Goal: Communication & Community: Answer question/provide support

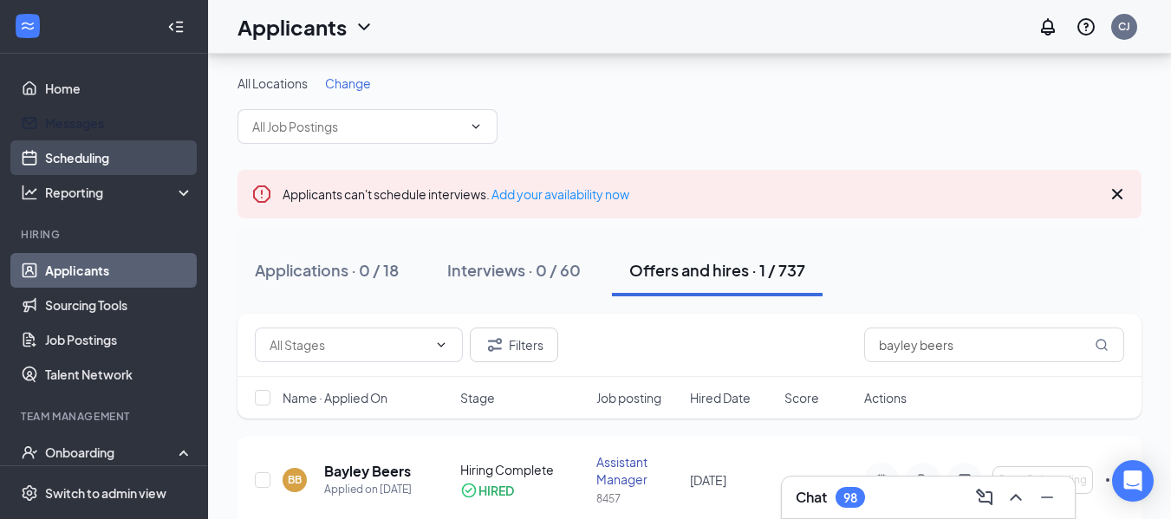
scroll to position [69, 0]
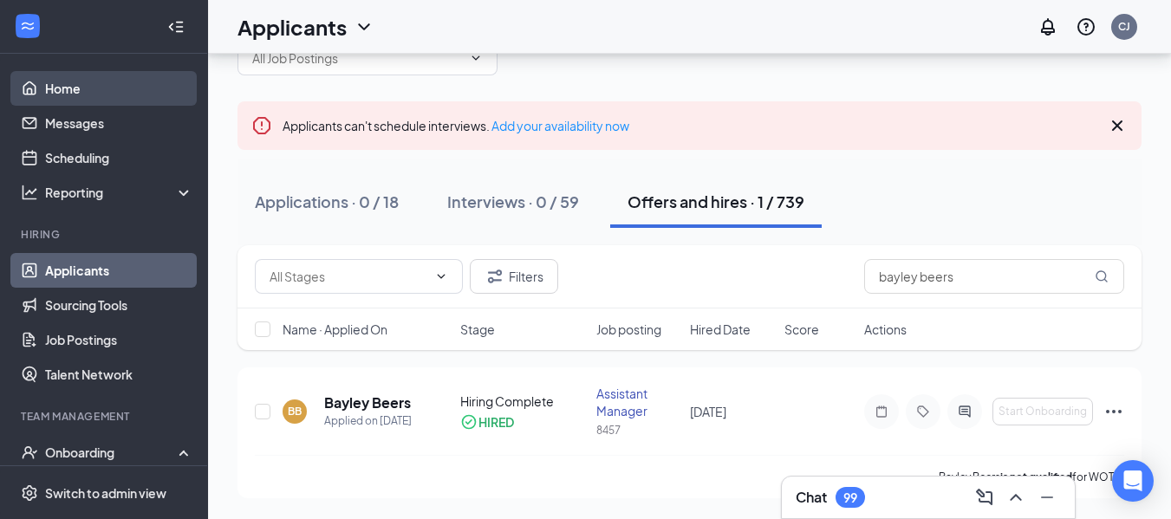
click at [66, 82] on link "Home" at bounding box center [119, 88] width 148 height 35
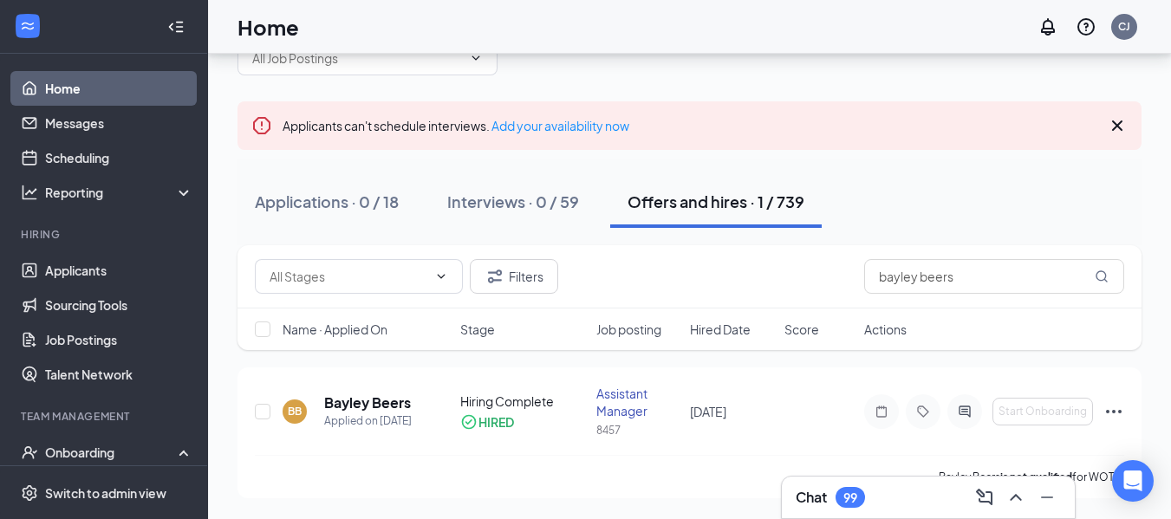
scroll to position [36, 0]
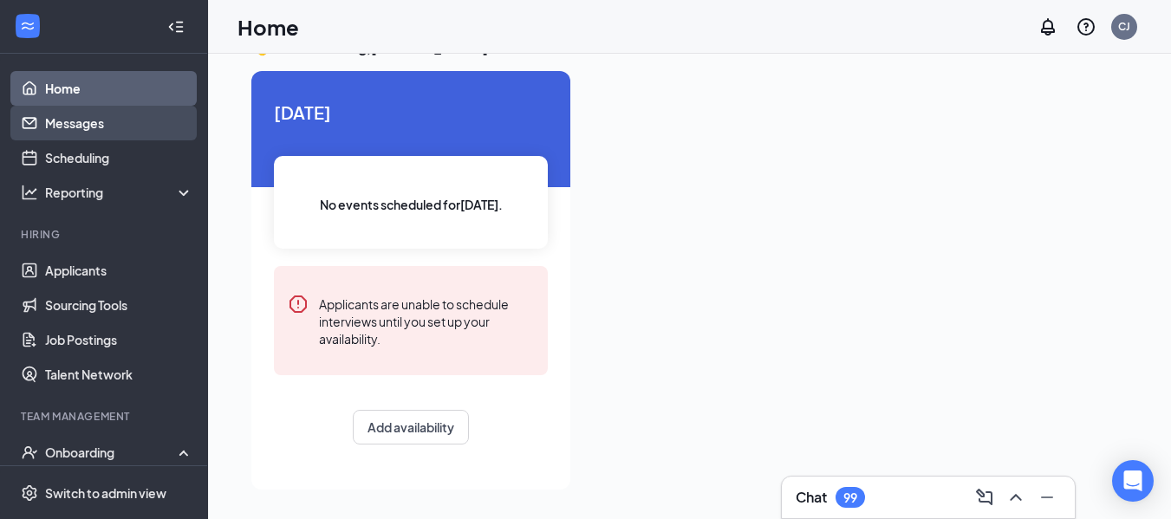
click at [62, 133] on link "Messages" at bounding box center [119, 123] width 148 height 35
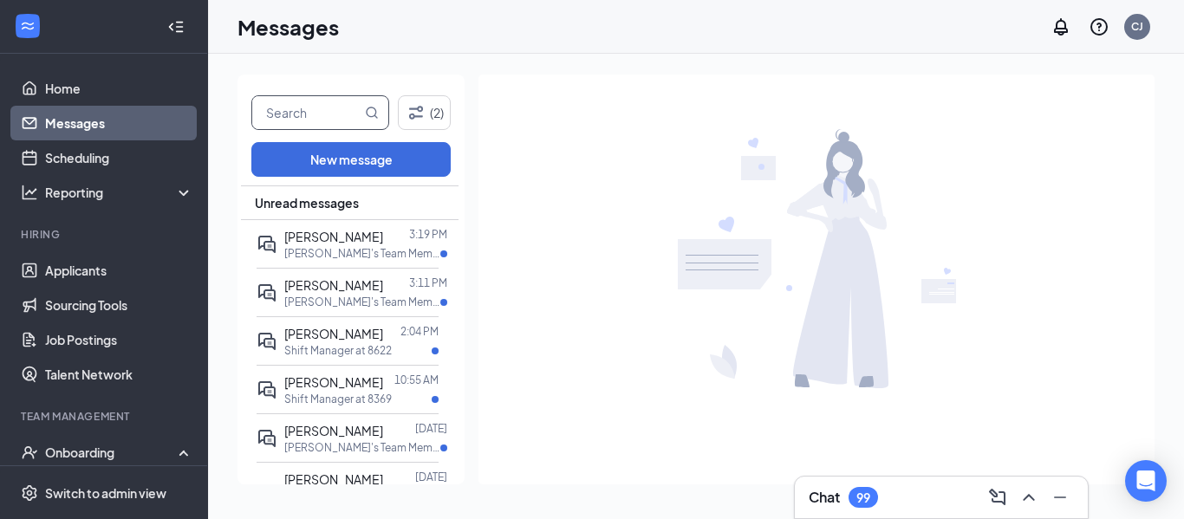
click at [271, 125] on input "text" at bounding box center [306, 112] width 109 height 33
type input "[PERSON_NAME]"
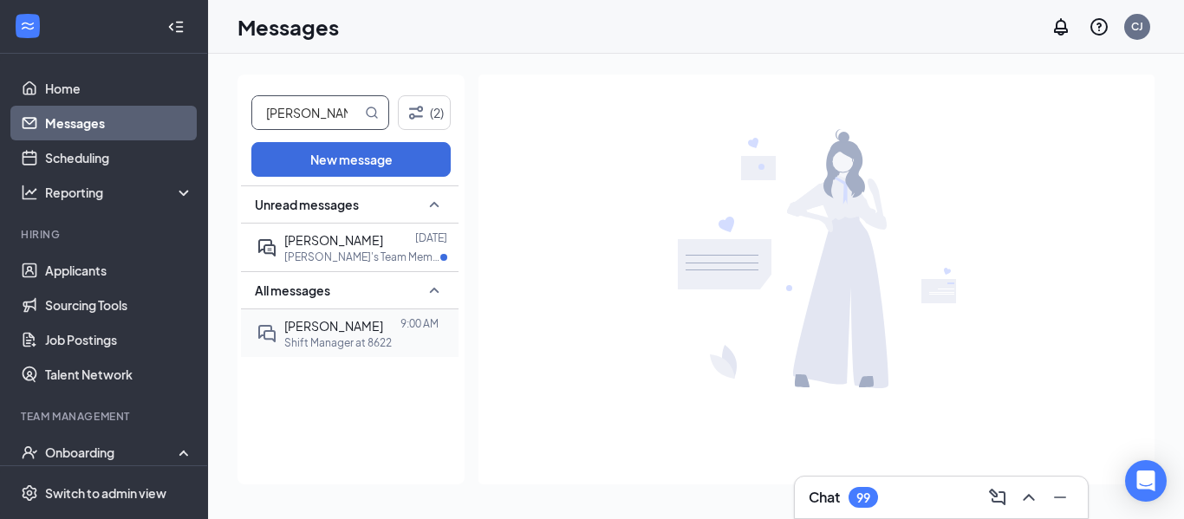
click at [316, 344] on p "Shift Manager at 8622" at bounding box center [338, 343] width 108 height 15
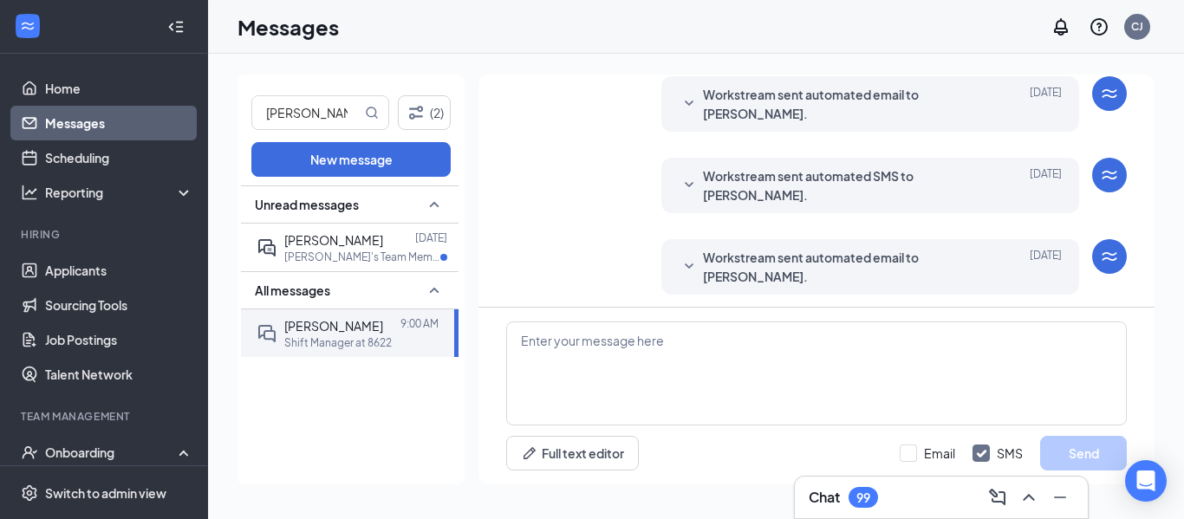
scroll to position [584, 0]
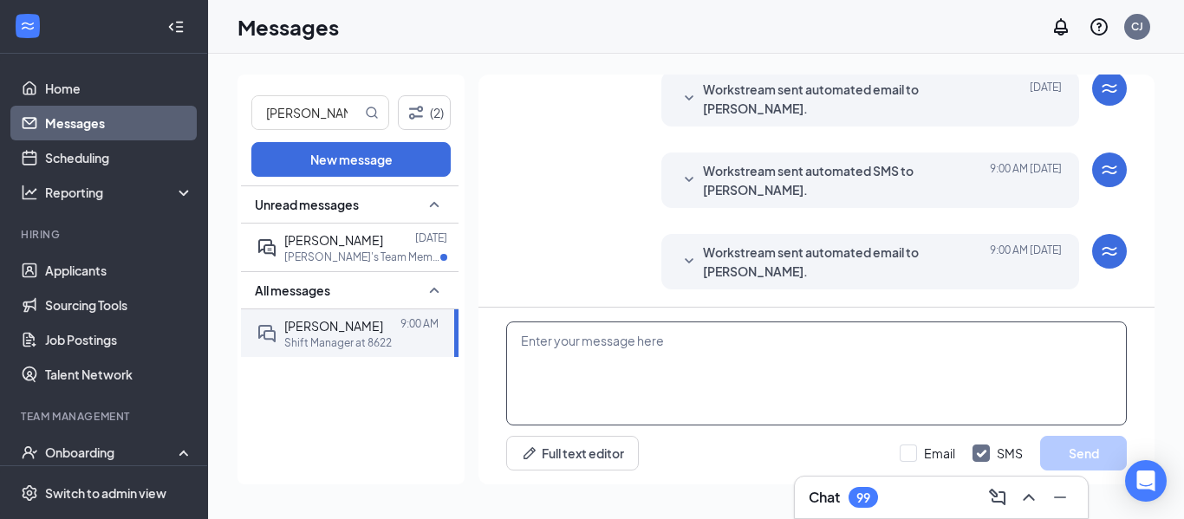
click at [893, 368] on textarea at bounding box center [816, 374] width 621 height 104
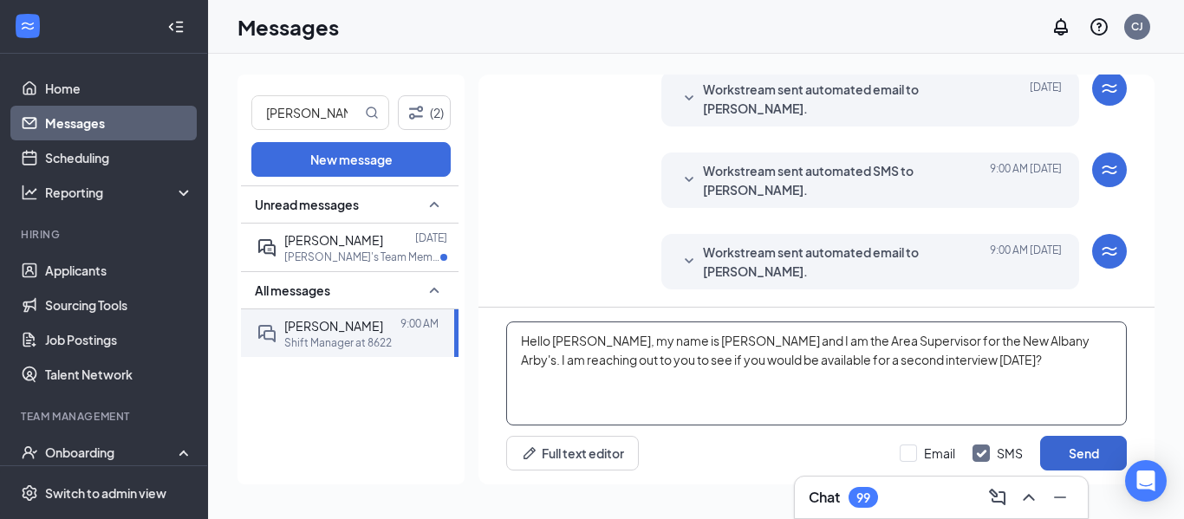
type textarea "Hello [PERSON_NAME], my name is [PERSON_NAME] and I am the Area Supervisor for …"
click at [1081, 440] on button "Send" at bounding box center [1084, 453] width 87 height 35
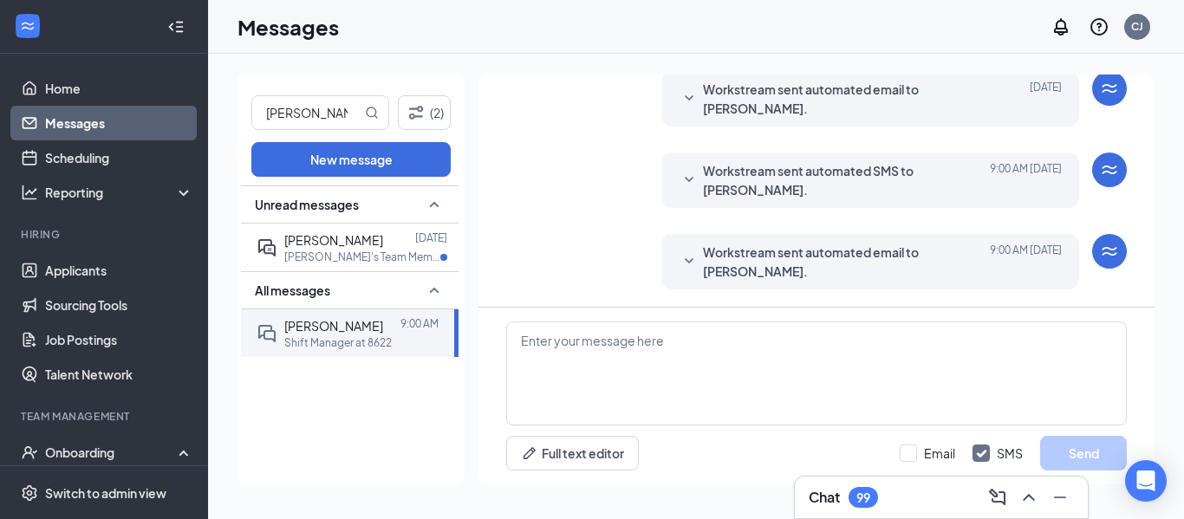
scroll to position [715, 0]
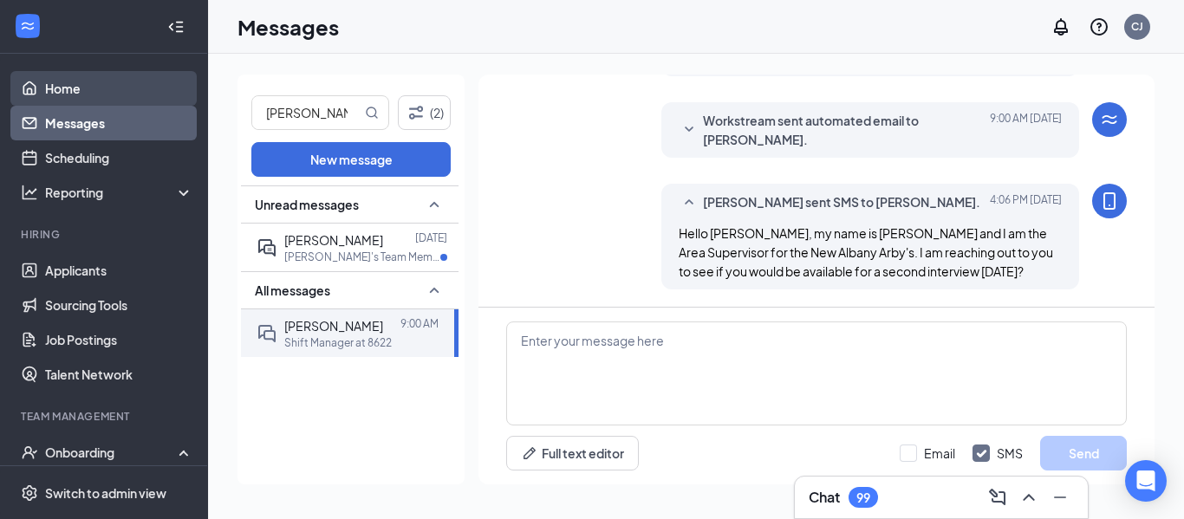
click at [82, 94] on link "Home" at bounding box center [119, 88] width 148 height 35
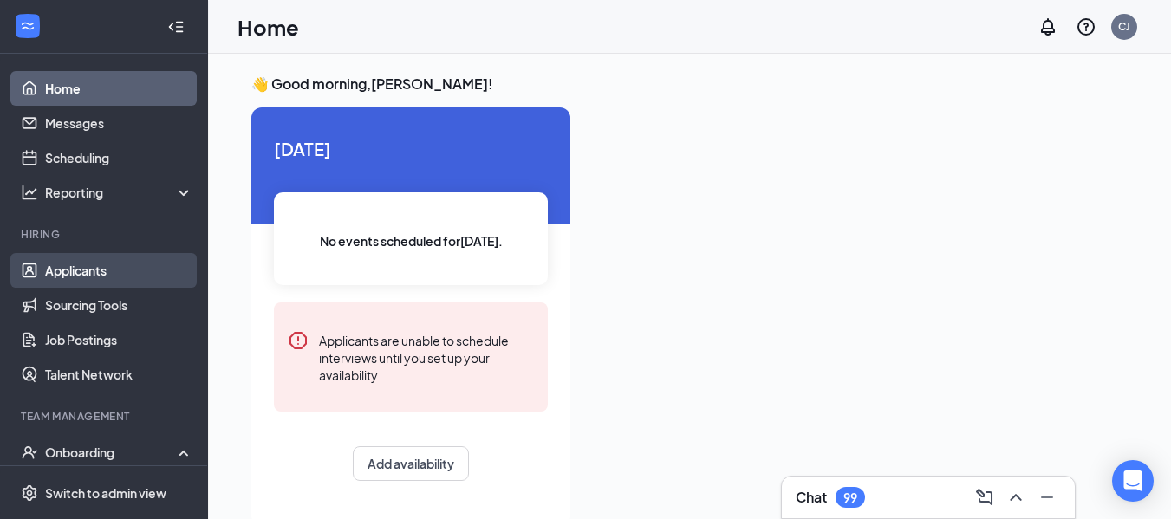
click at [68, 277] on link "Applicants" at bounding box center [119, 270] width 148 height 35
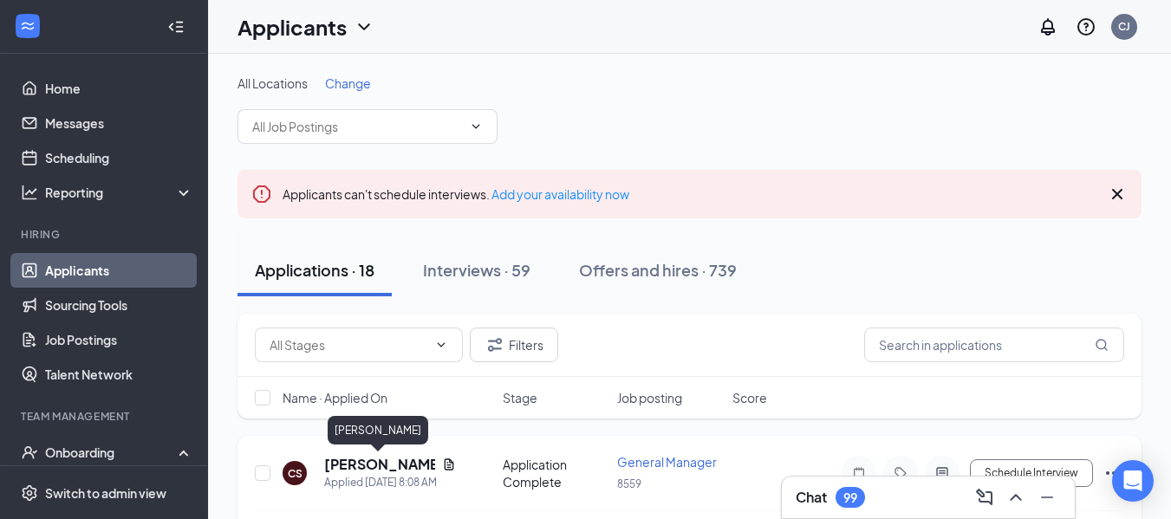
click at [369, 461] on h5 "[PERSON_NAME]" at bounding box center [379, 464] width 111 height 19
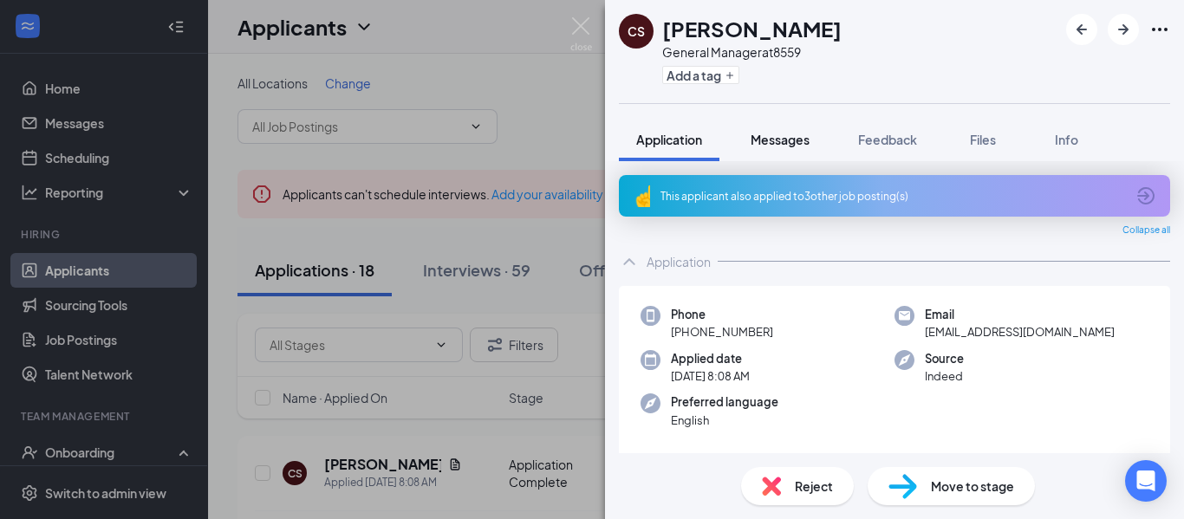
click at [781, 142] on span "Messages" at bounding box center [780, 140] width 59 height 16
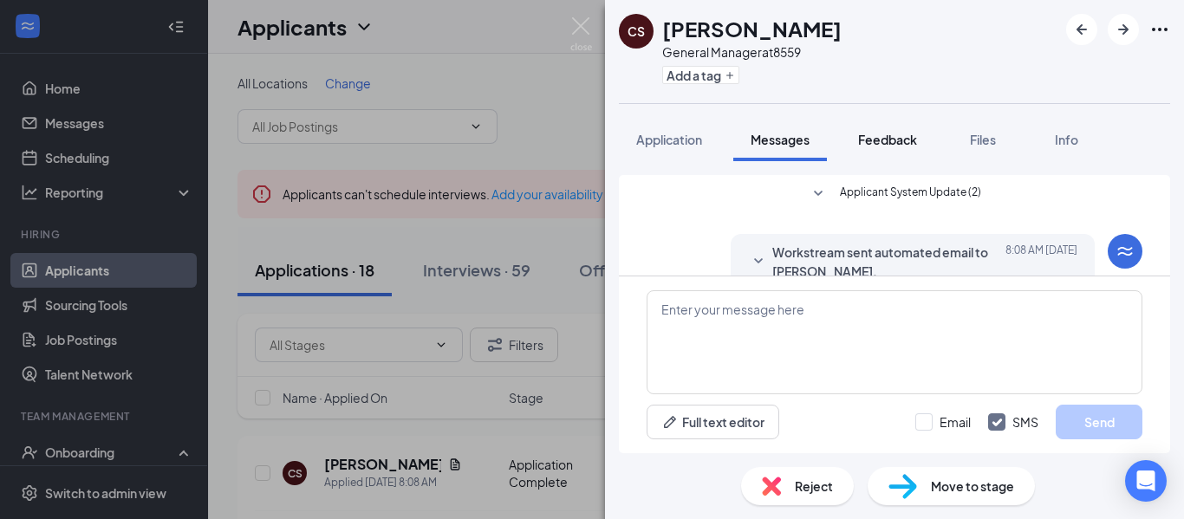
click at [896, 147] on div "Feedback" at bounding box center [887, 139] width 59 height 17
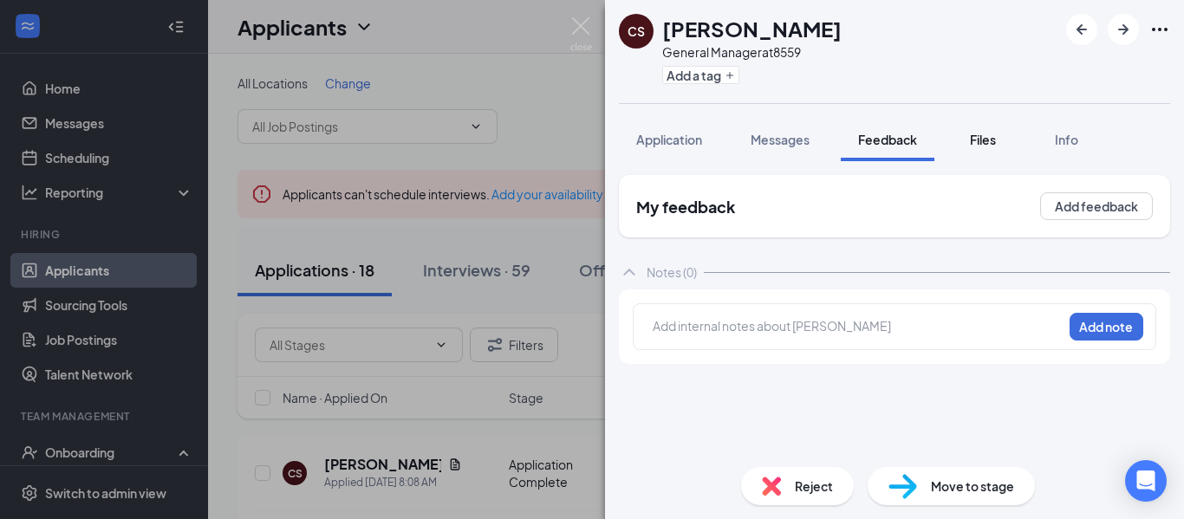
click at [975, 136] on span "Files" at bounding box center [983, 140] width 26 height 16
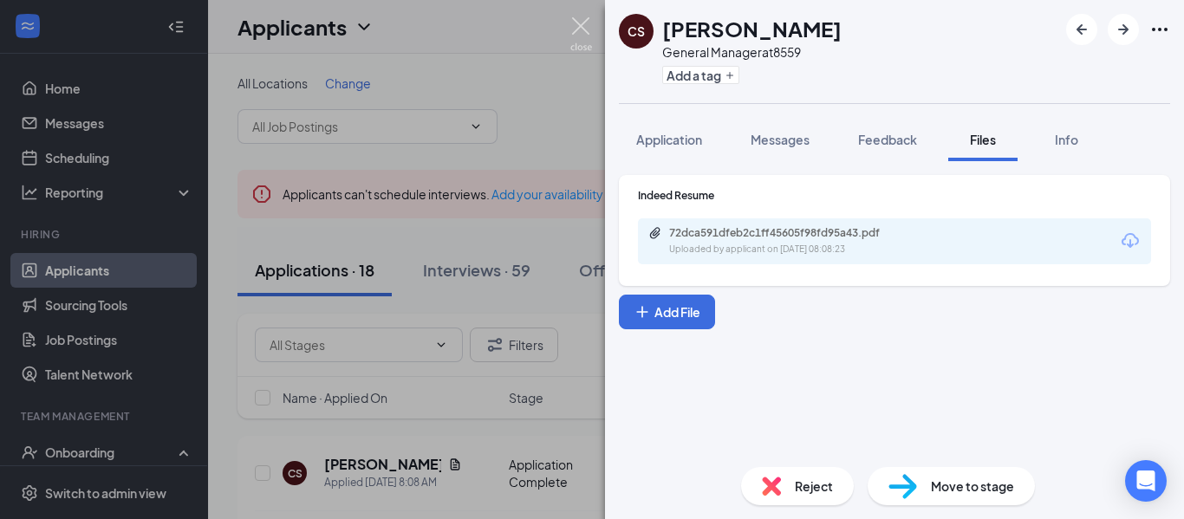
click at [581, 23] on img at bounding box center [582, 34] width 22 height 34
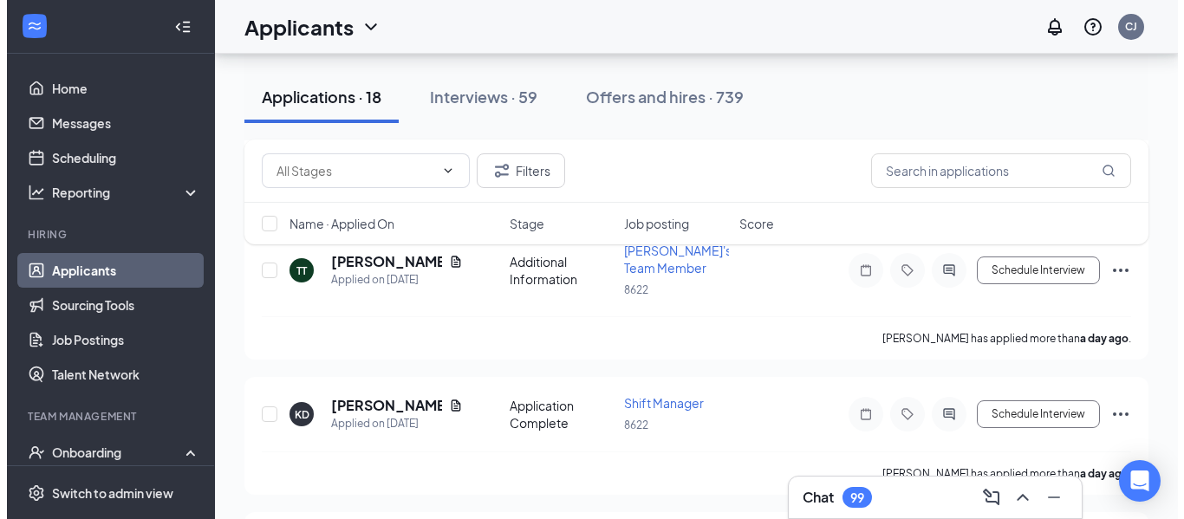
scroll to position [382, 0]
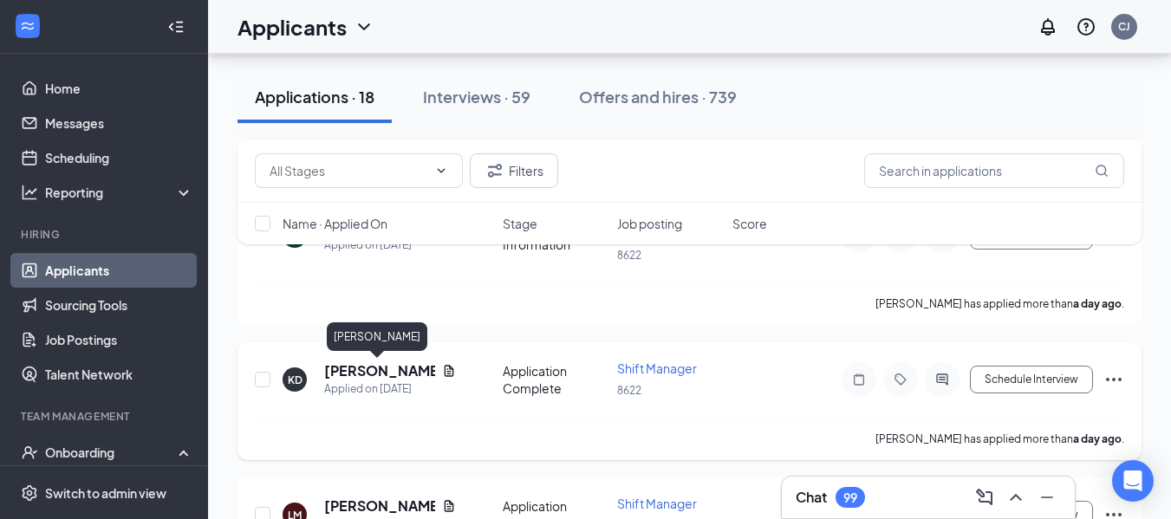
click at [339, 369] on h5 "[PERSON_NAME]" at bounding box center [379, 371] width 111 height 19
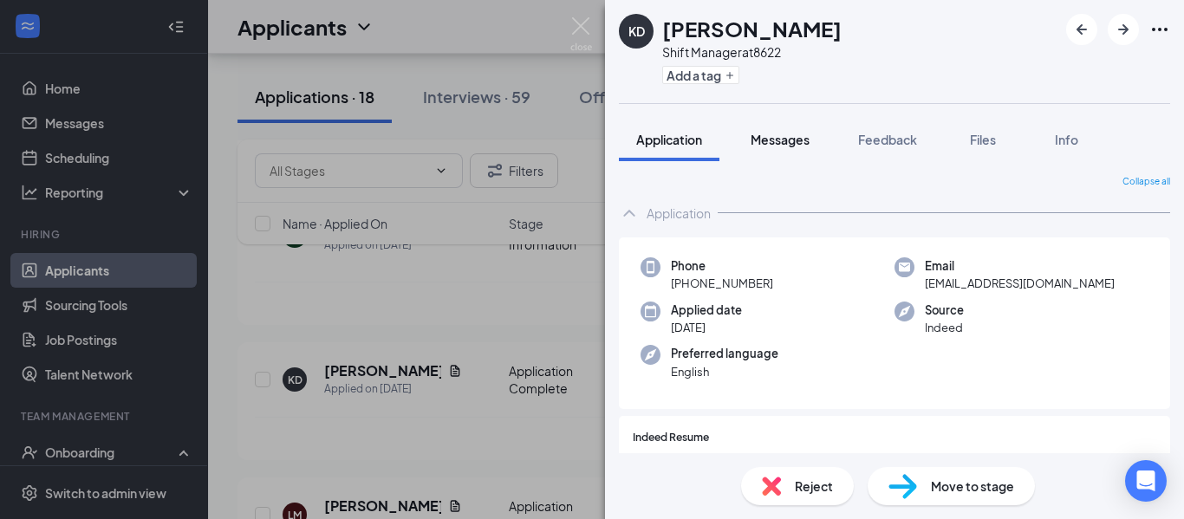
click at [792, 137] on span "Messages" at bounding box center [780, 140] width 59 height 16
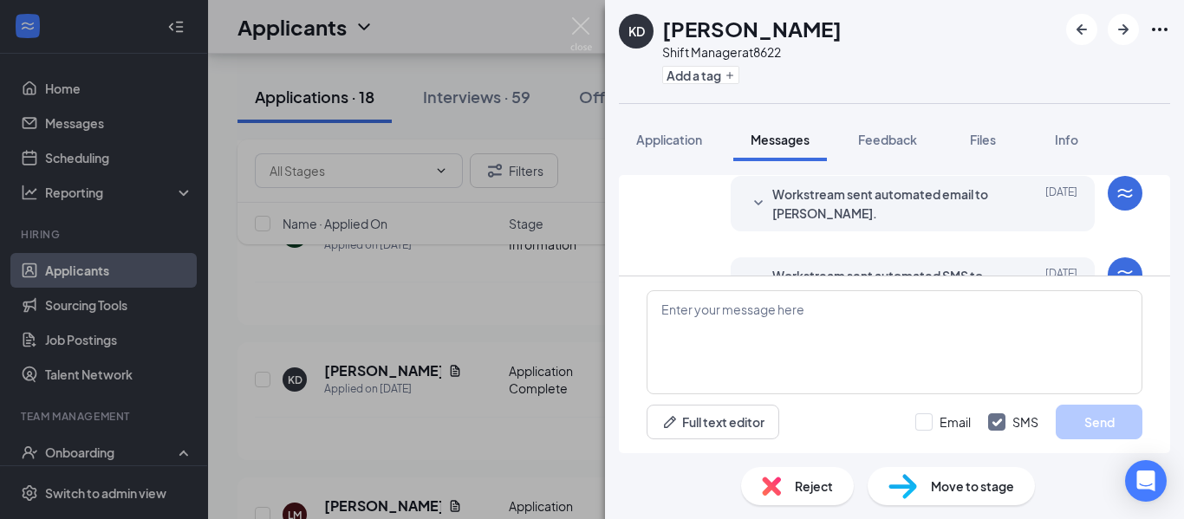
scroll to position [323, 0]
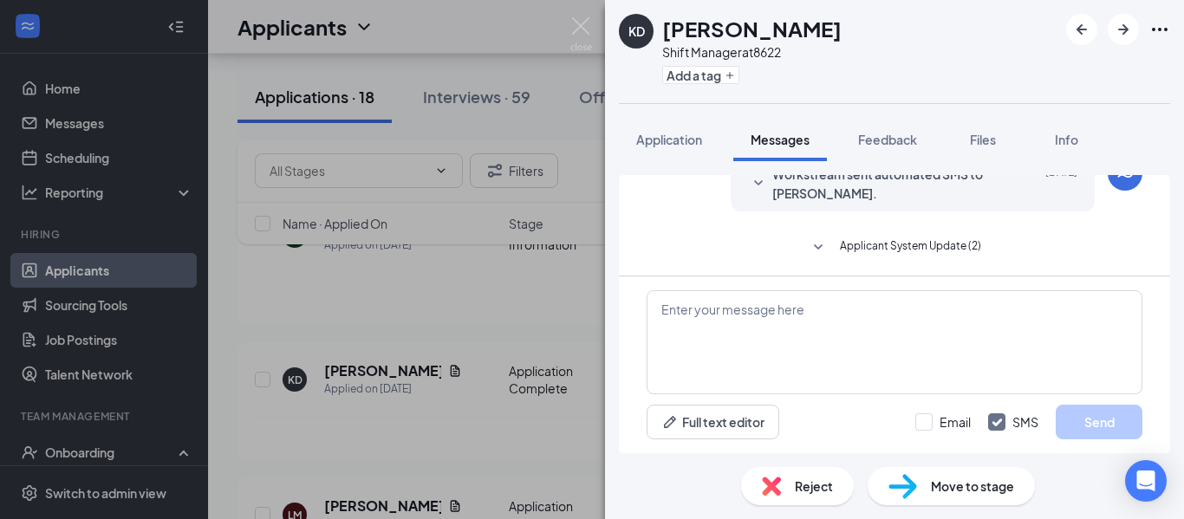
click at [890, 258] on span "Applicant System Update (2)" at bounding box center [910, 248] width 141 height 21
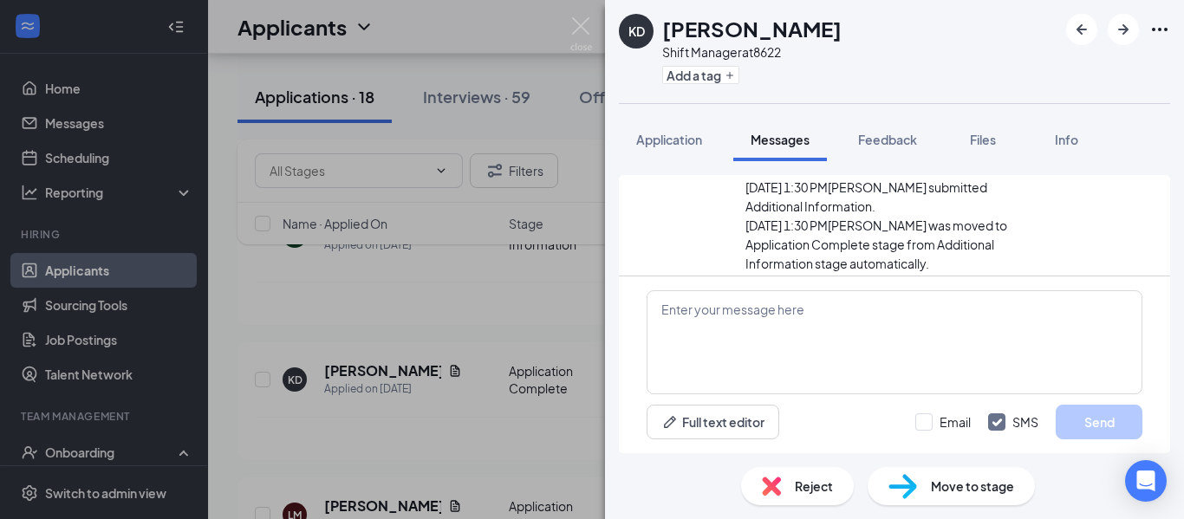
scroll to position [410, 0]
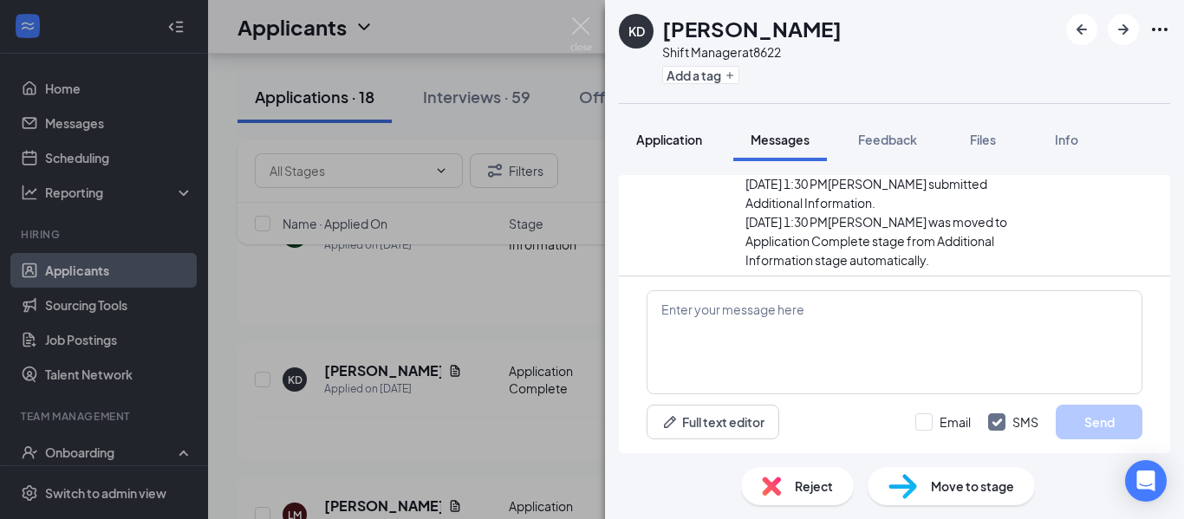
click at [655, 150] on button "Application" at bounding box center [669, 139] width 101 height 43
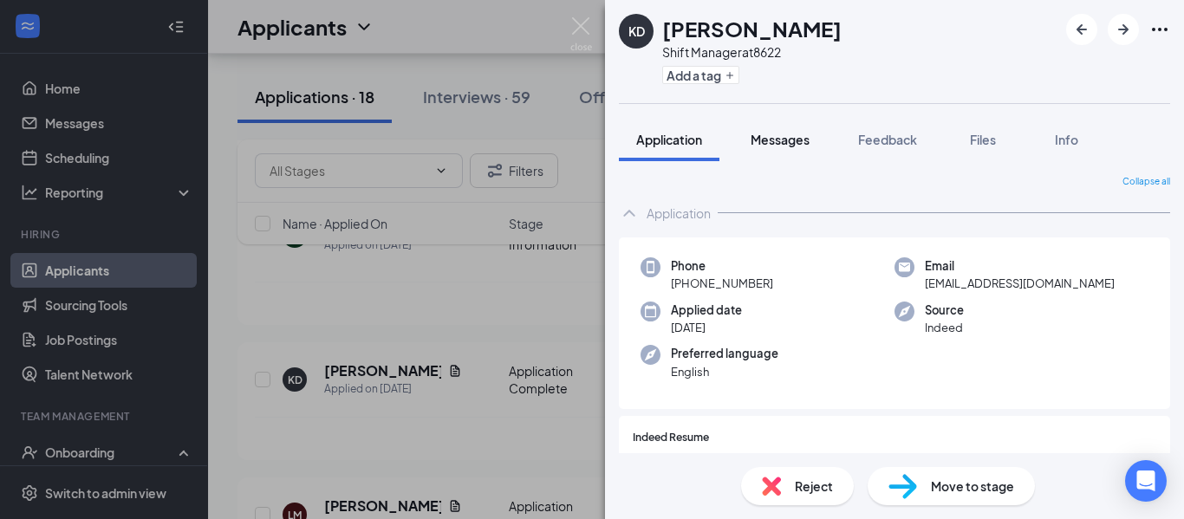
click at [760, 133] on span "Messages" at bounding box center [780, 140] width 59 height 16
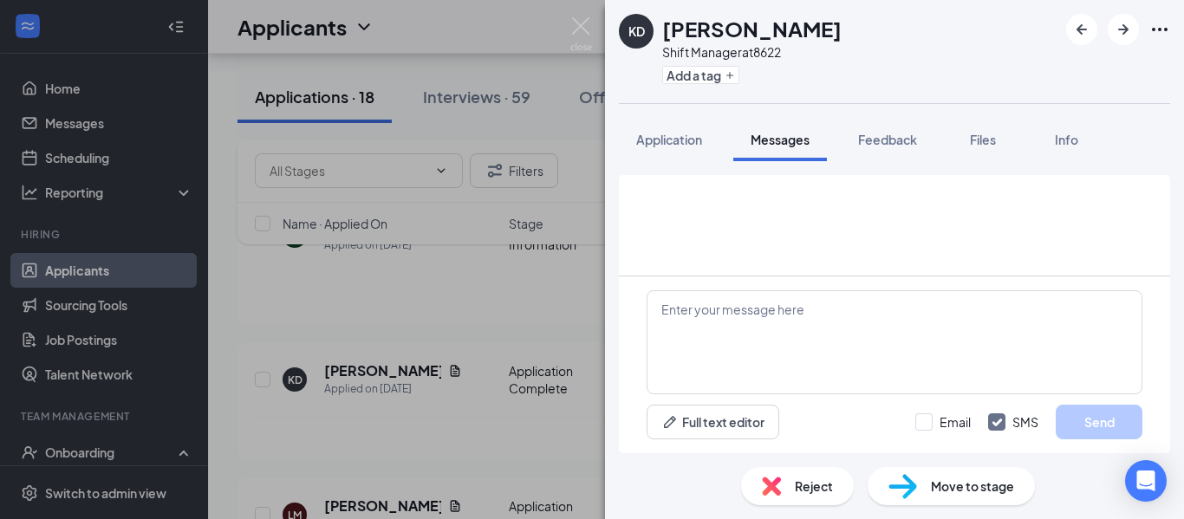
click at [760, 133] on span "Messages" at bounding box center [780, 140] width 59 height 16
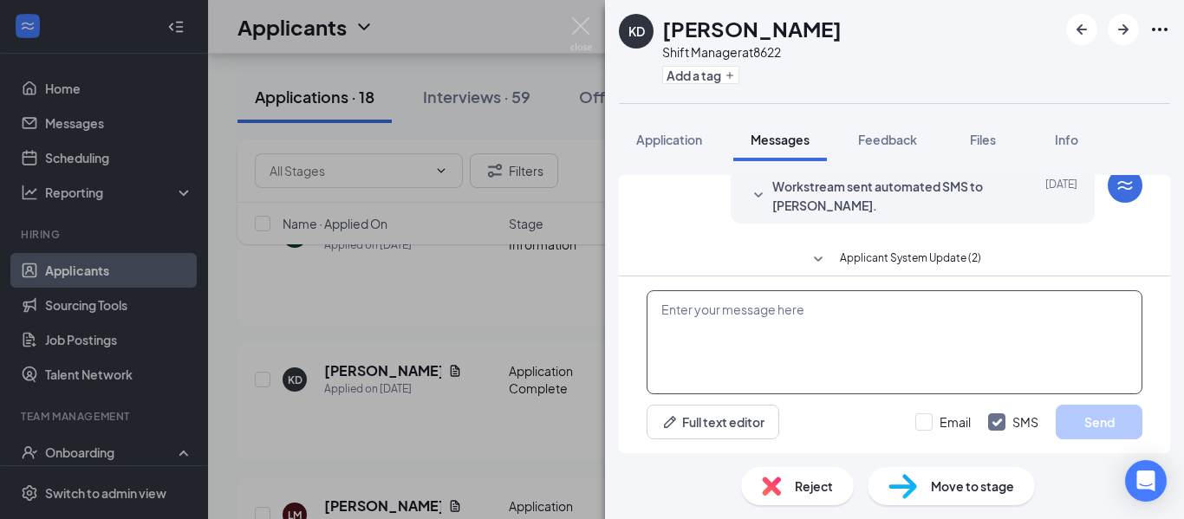
scroll to position [326, 0]
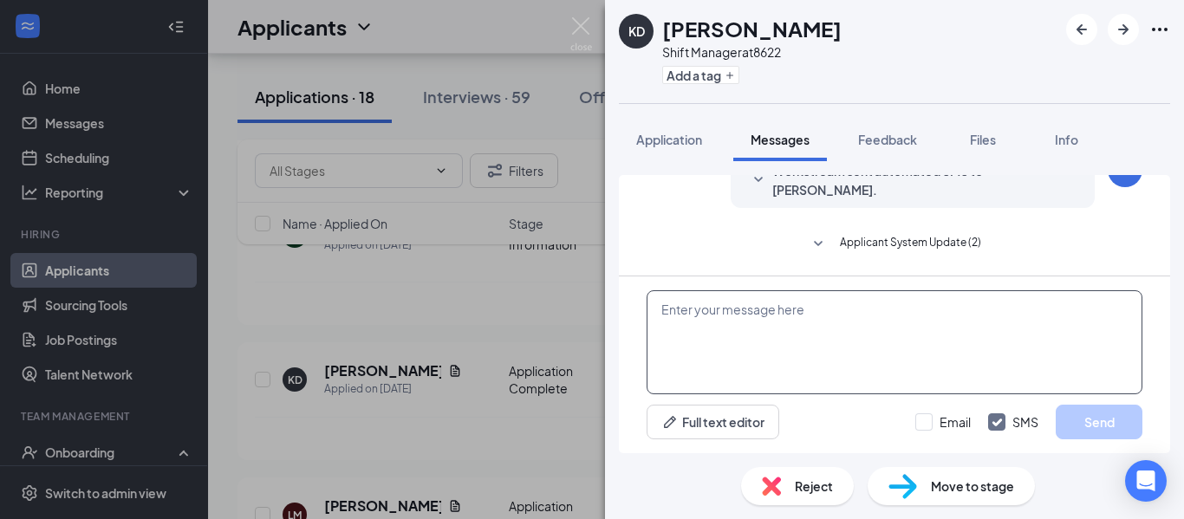
click at [735, 320] on textarea at bounding box center [895, 342] width 496 height 104
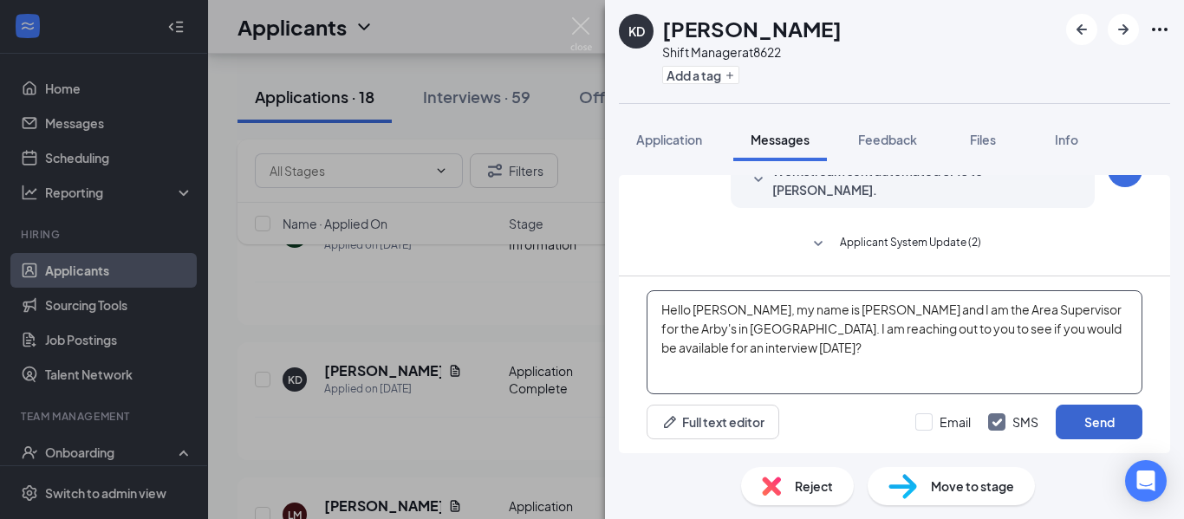
type textarea "Hello [PERSON_NAME], my name is [PERSON_NAME] and I am the Area Supervisor for …"
click at [1079, 417] on button "Send" at bounding box center [1099, 422] width 87 height 35
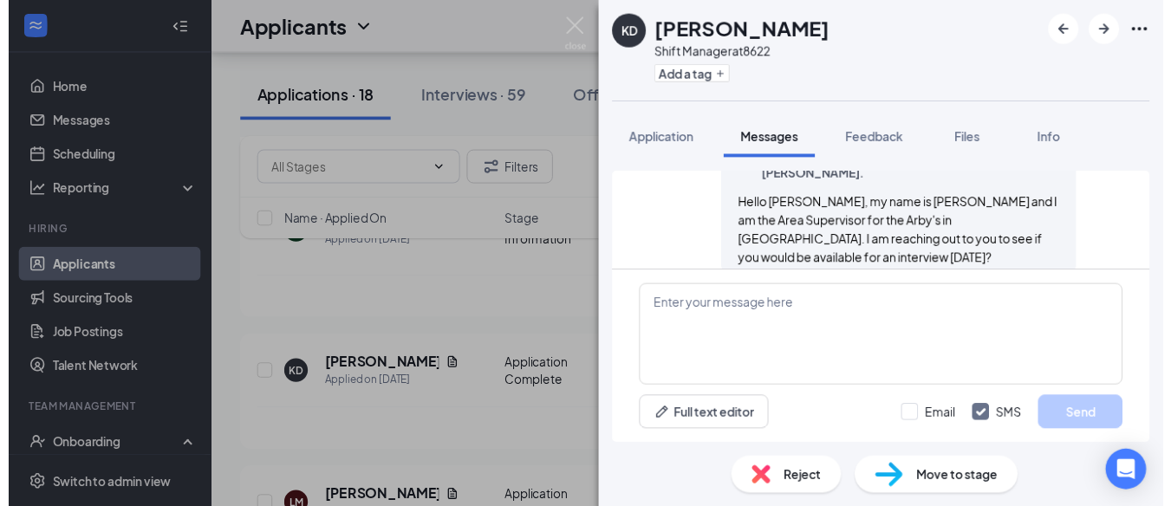
scroll to position [494, 0]
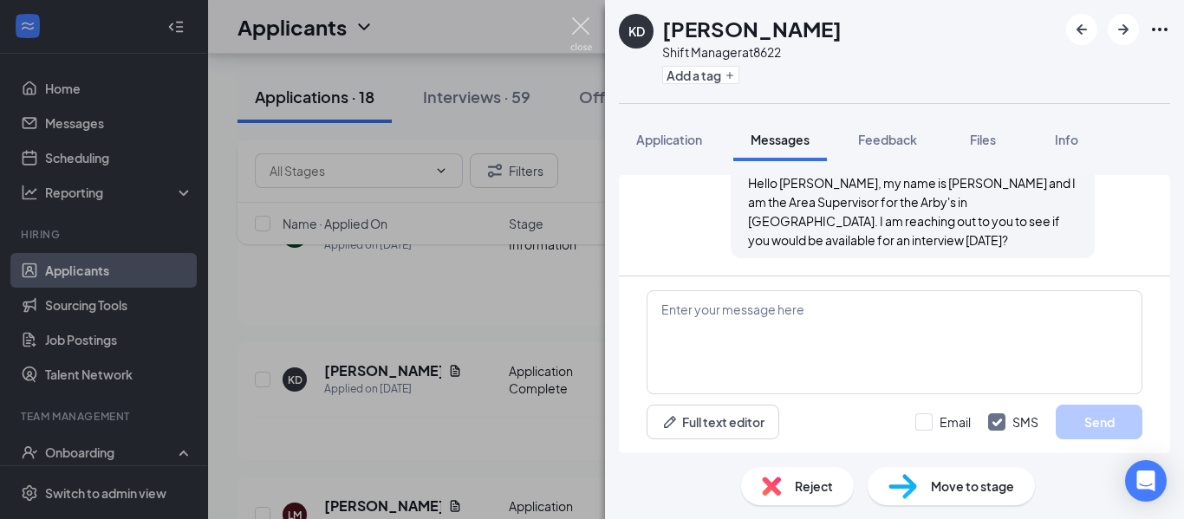
click at [578, 32] on img at bounding box center [582, 34] width 22 height 34
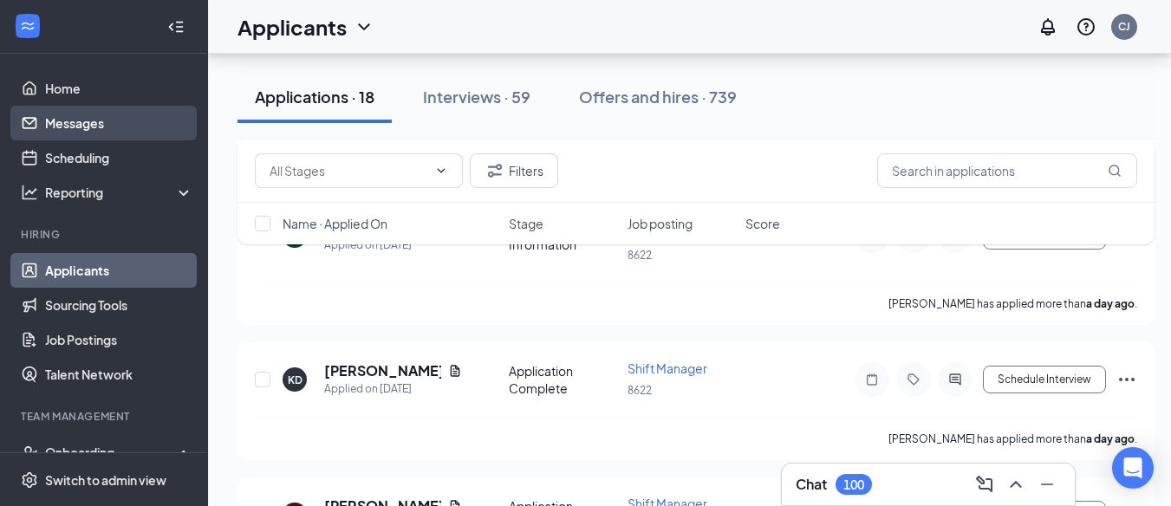
click at [85, 116] on link "Messages" at bounding box center [119, 123] width 148 height 35
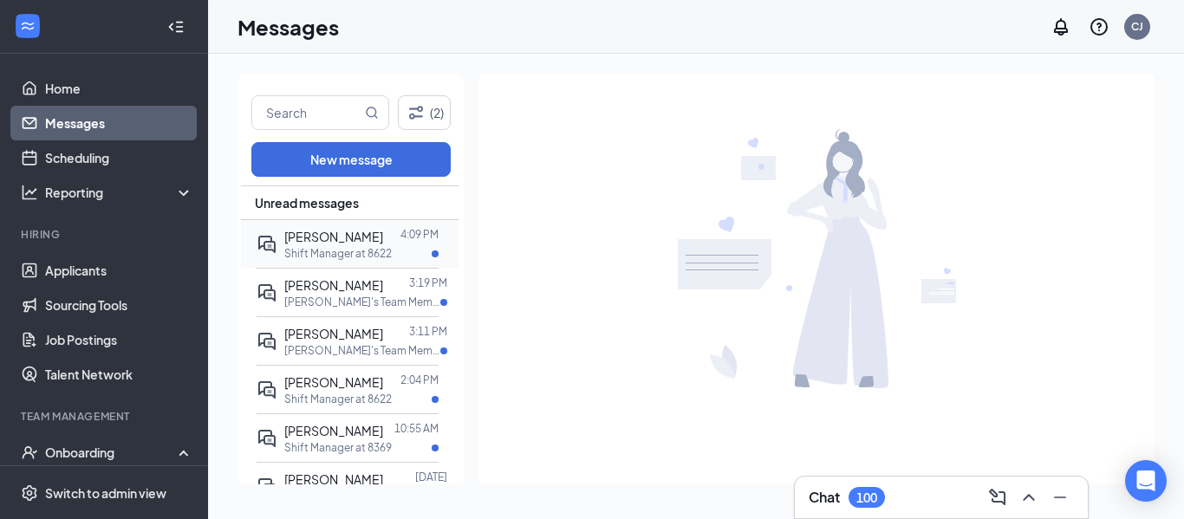
click at [363, 245] on div "[PERSON_NAME]" at bounding box center [333, 236] width 99 height 19
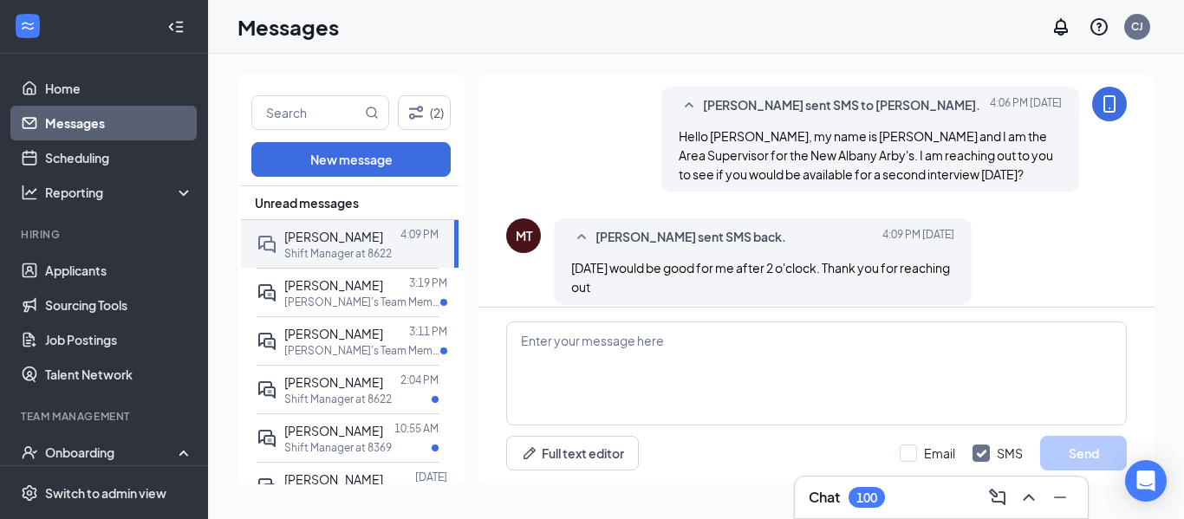
scroll to position [665, 0]
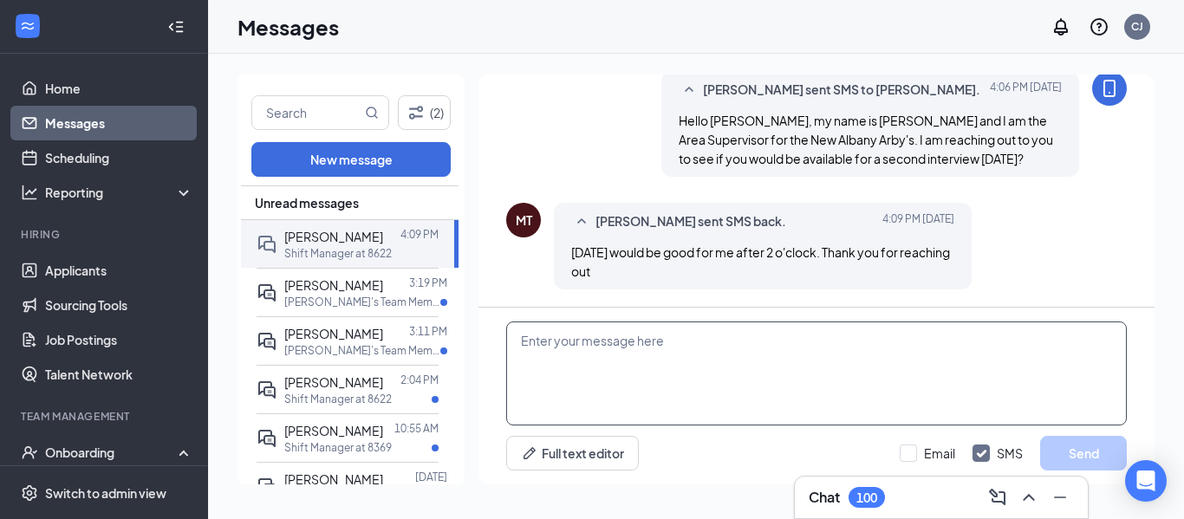
click at [804, 369] on textarea at bounding box center [816, 374] width 621 height 104
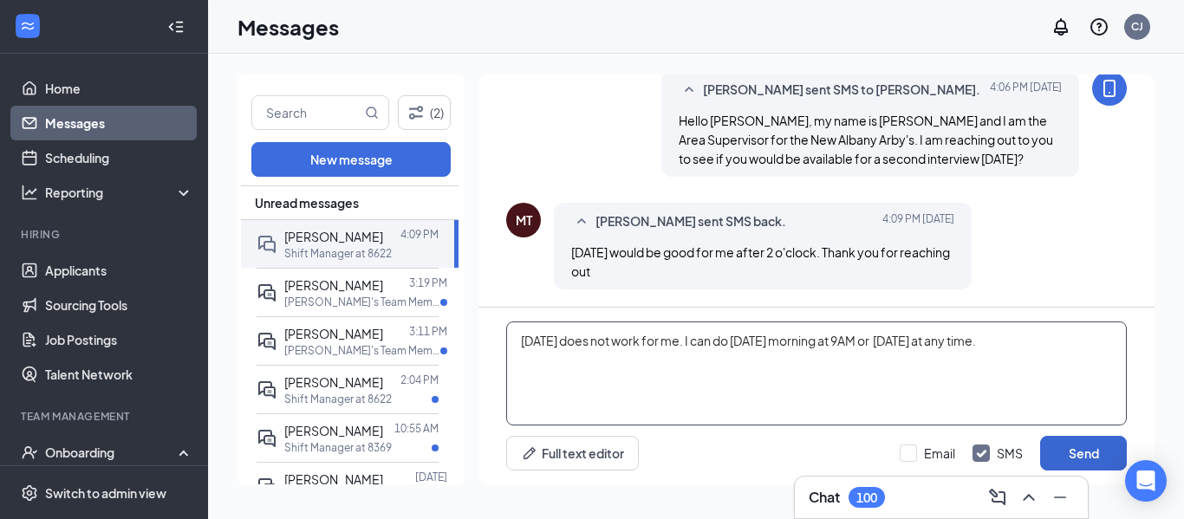
type textarea "[DATE] does not work for me. I can do [DATE] morning at 9AM or [DATE] at any ti…"
click at [1076, 453] on button "Send" at bounding box center [1084, 453] width 87 height 35
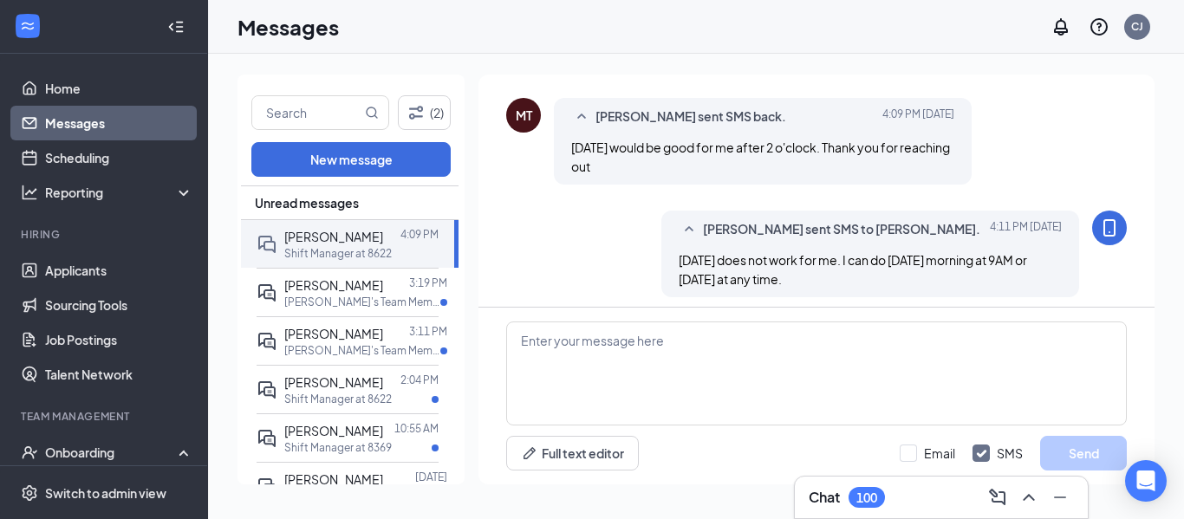
scroll to position [778, 0]
